Goal: Use online tool/utility: Utilize a website feature to perform a specific function

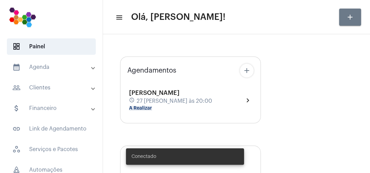
type input "[URL][DOMAIN_NAME]"
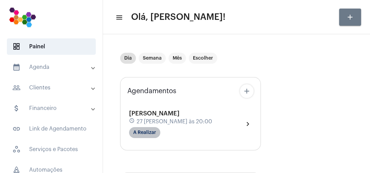
click at [151, 135] on mat-chip "A Realizar" at bounding box center [144, 132] width 31 height 11
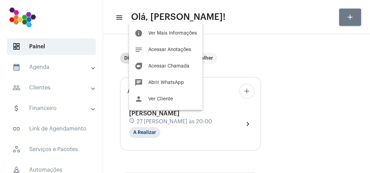
click at [183, 67] on span "Acessar Chamada" at bounding box center [168, 66] width 41 height 5
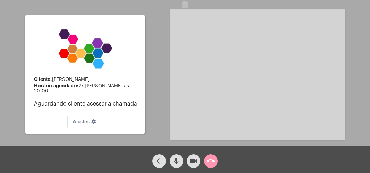
click at [207, 163] on mat-icon "call_end" at bounding box center [211, 161] width 8 height 8
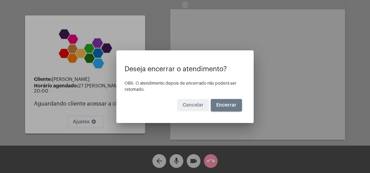
click at [231, 111] on button "Encerrar" at bounding box center [226, 105] width 31 height 12
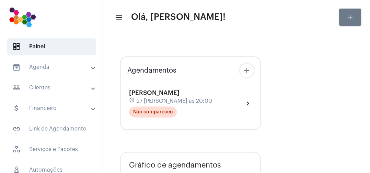
type input "[URL][DOMAIN_NAME]"
